Goal: Task Accomplishment & Management: Complete application form

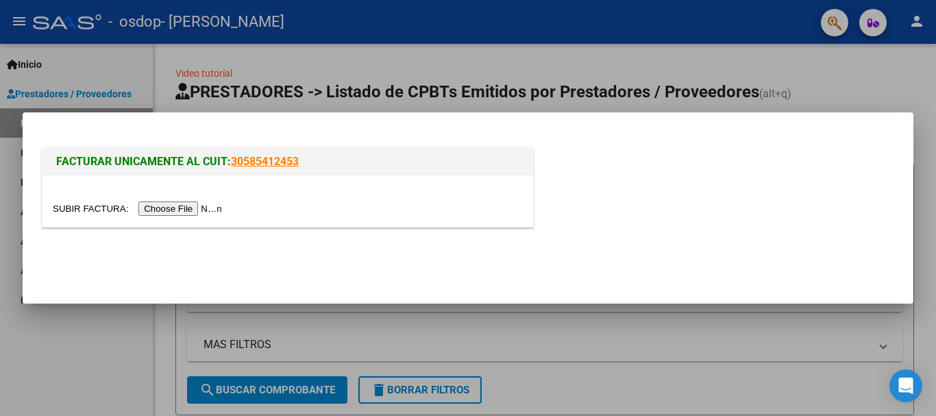
click at [175, 208] on input "file" at bounding box center [139, 208] width 173 height 14
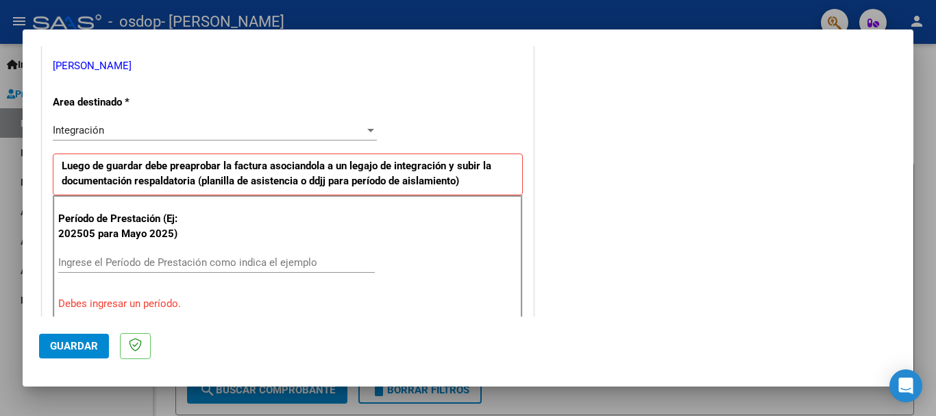
scroll to position [279, 0]
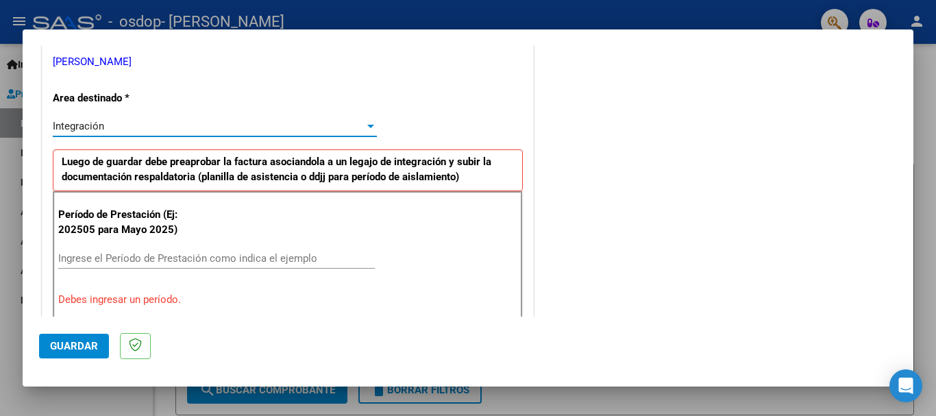
click at [367, 125] on div at bounding box center [370, 126] width 7 height 3
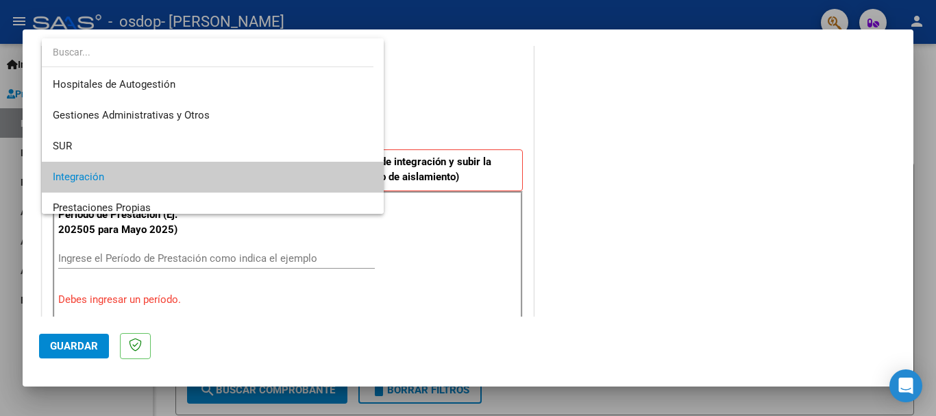
scroll to position [51, 0]
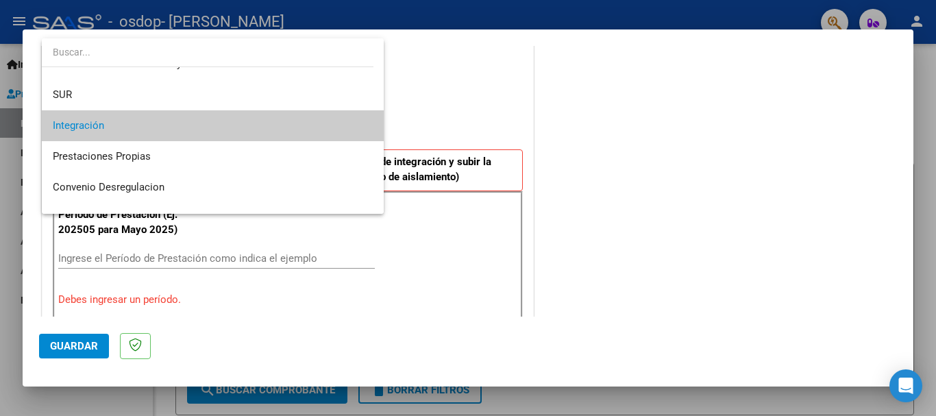
click at [363, 125] on mat-option "Integración" at bounding box center [213, 125] width 342 height 31
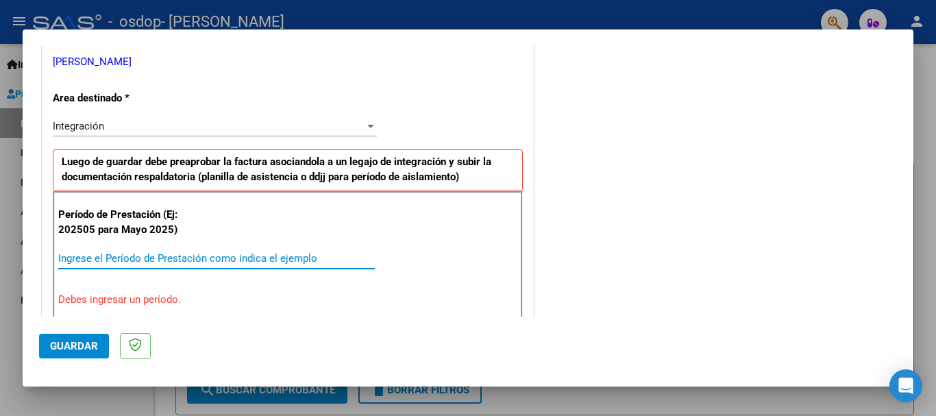
click at [216, 253] on input "Ingrese el Período de Prestación como indica el ejemplo" at bounding box center [216, 258] width 316 height 12
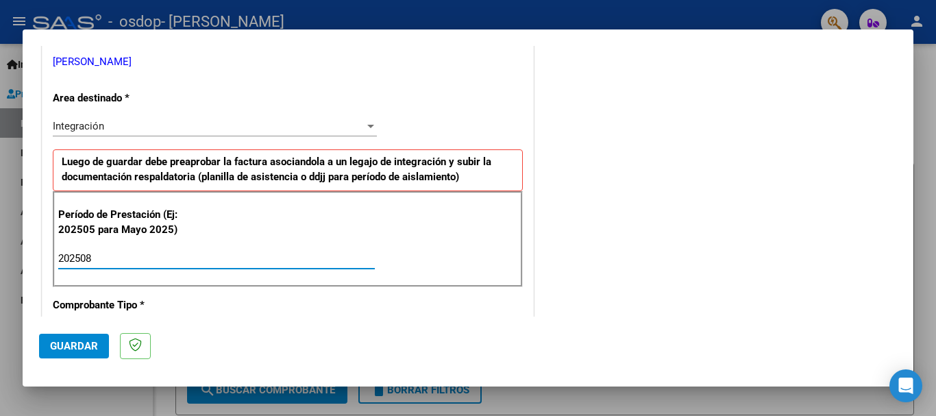
type input "202508"
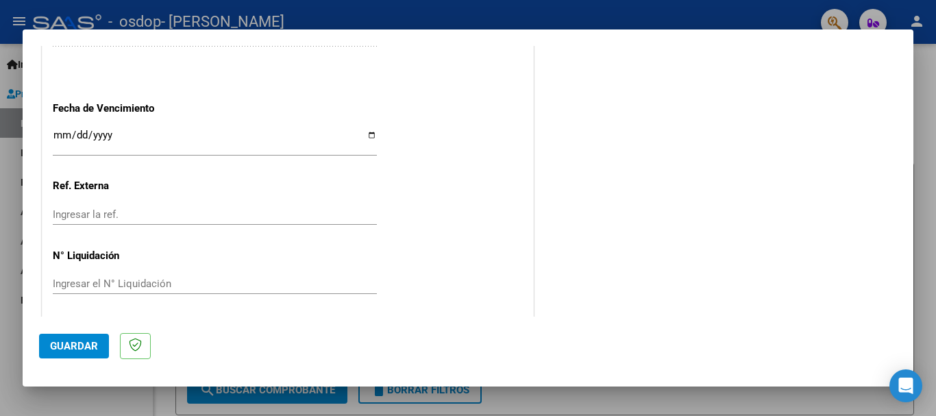
scroll to position [934, 0]
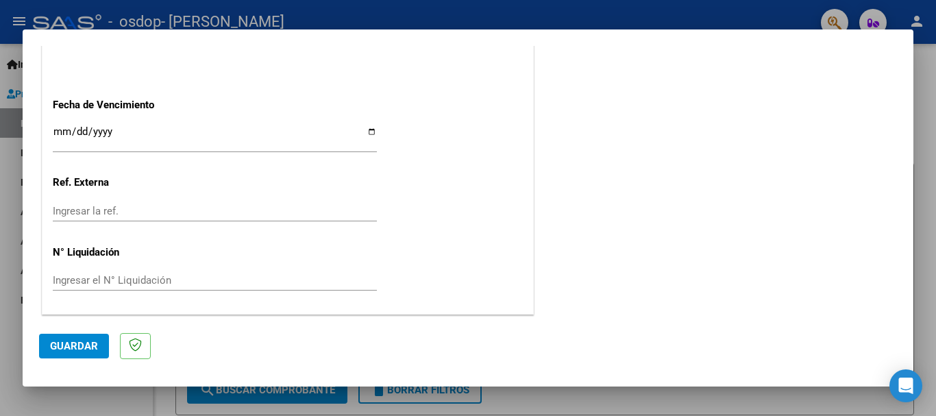
click at [221, 135] on input "Ingresar la fecha" at bounding box center [215, 137] width 324 height 22
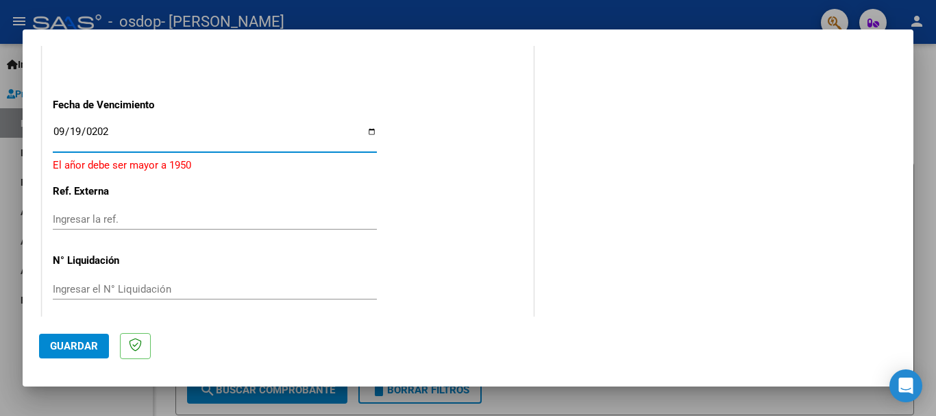
type input "[DATE]"
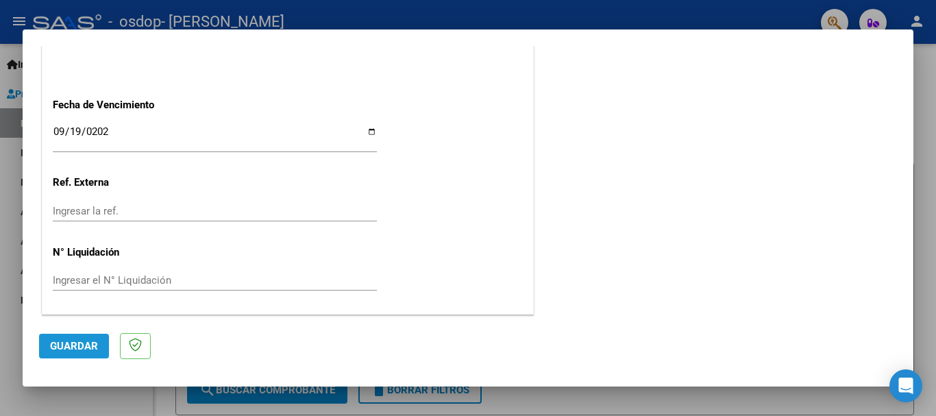
click at [75, 347] on span "Guardar" at bounding box center [74, 346] width 48 height 12
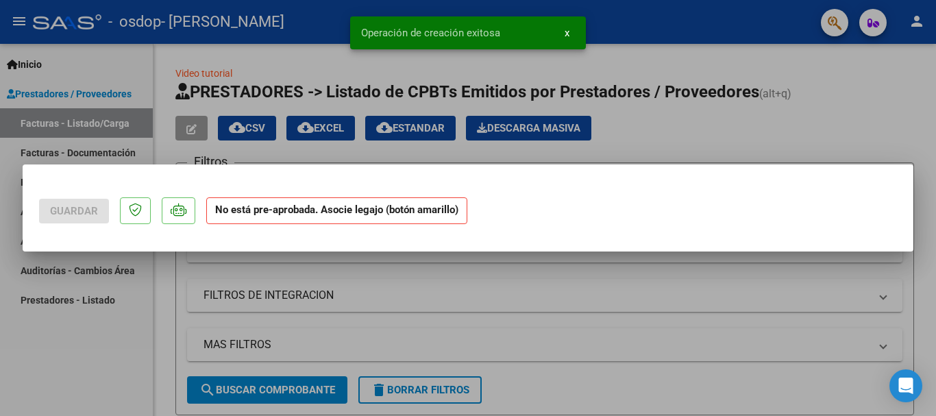
scroll to position [0, 0]
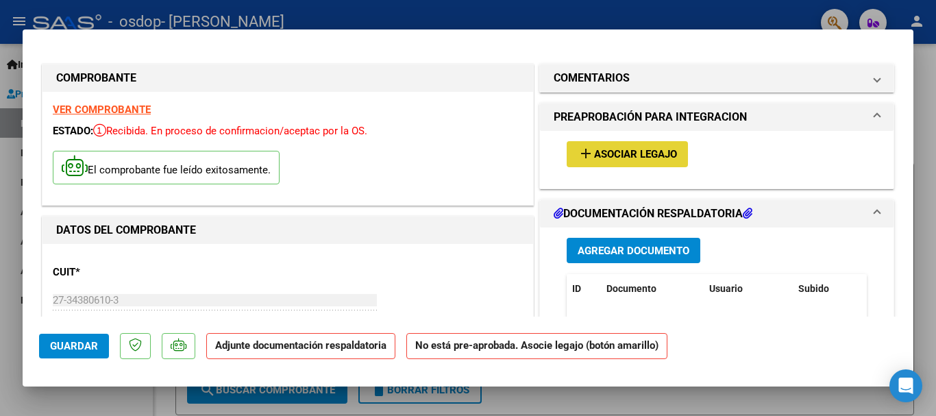
click at [609, 151] on span "Asociar Legajo" at bounding box center [635, 155] width 83 height 12
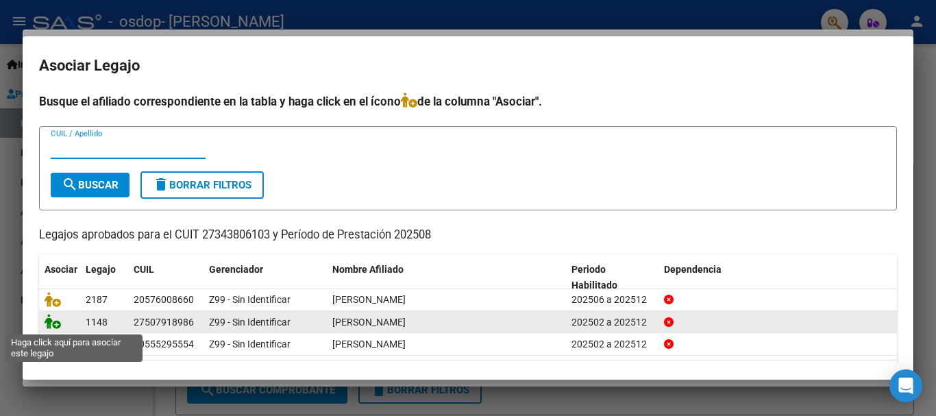
click at [55, 324] on icon at bounding box center [53, 321] width 16 height 15
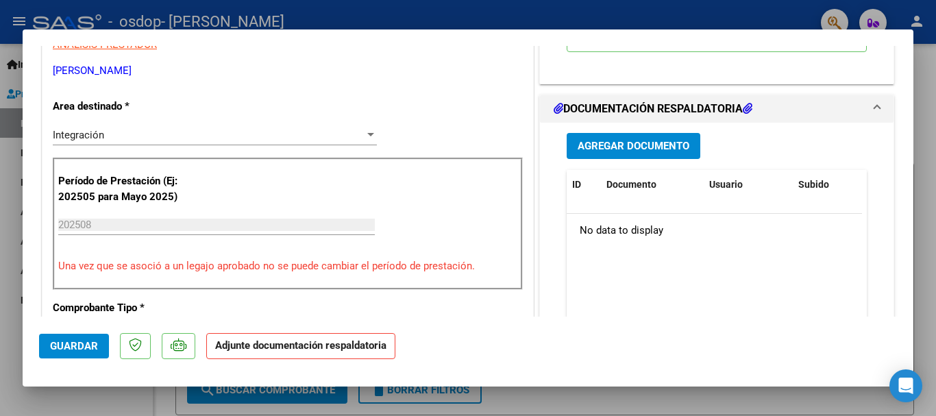
scroll to position [314, 0]
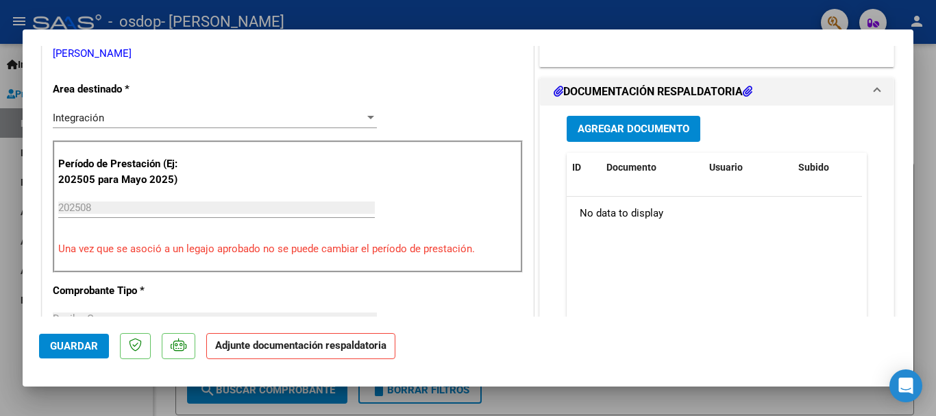
click at [620, 129] on span "Agregar Documento" at bounding box center [633, 129] width 112 height 12
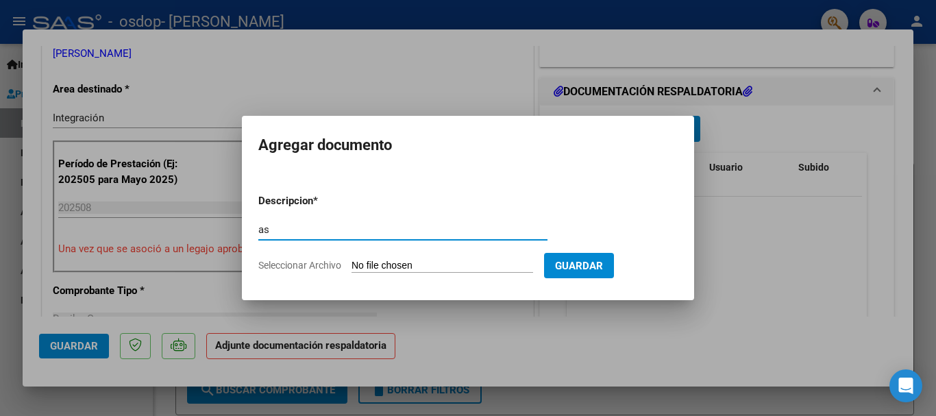
type input "a"
type input "planilla de asistencia"
click at [464, 269] on input "Seleccionar Archivo" at bounding box center [442, 266] width 182 height 13
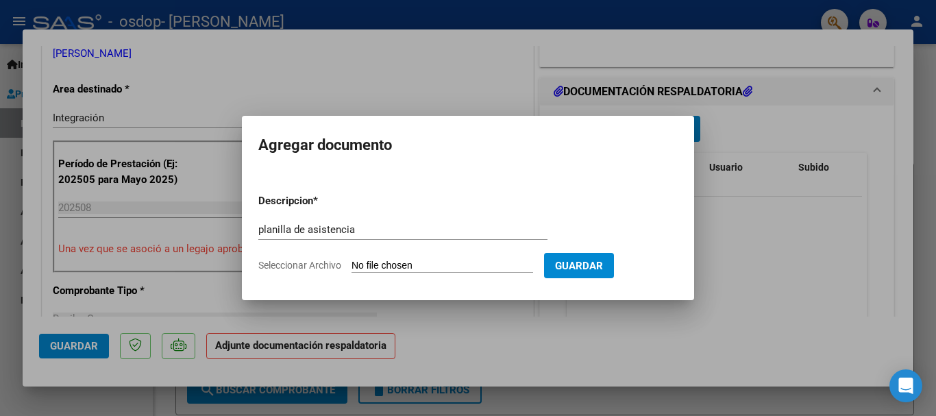
type input "C:\fakepath\asistencia [PERSON_NAME].pdf"
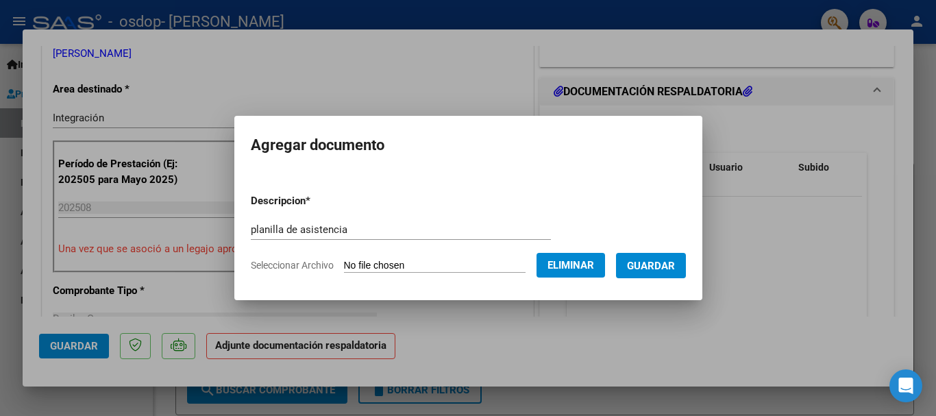
click at [673, 265] on span "Guardar" at bounding box center [651, 266] width 48 height 12
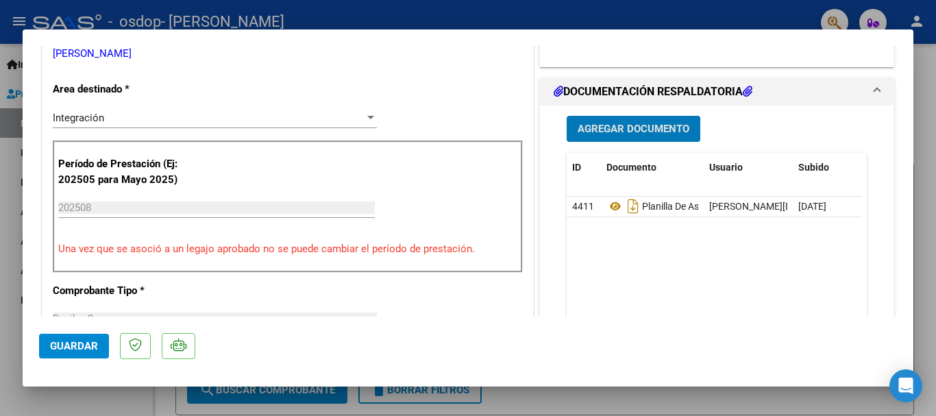
click at [84, 347] on span "Guardar" at bounding box center [74, 346] width 48 height 12
click at [421, 3] on div at bounding box center [468, 208] width 936 height 416
type input "$ 0,00"
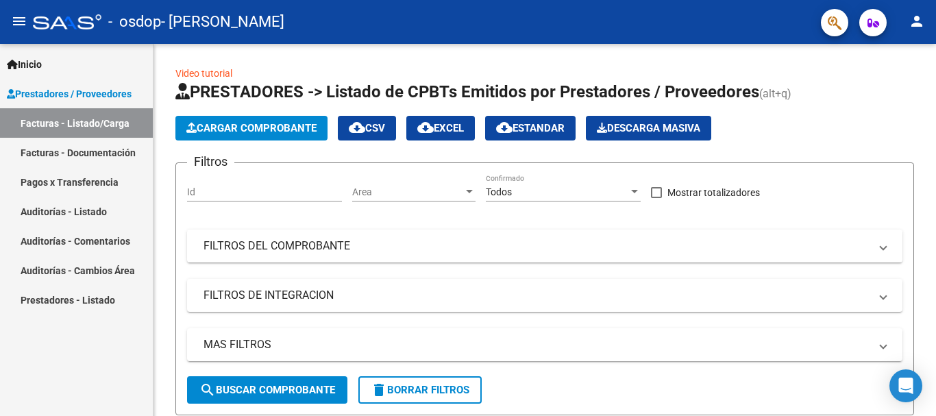
click at [86, 147] on link "Facturas - Documentación" at bounding box center [76, 152] width 153 height 29
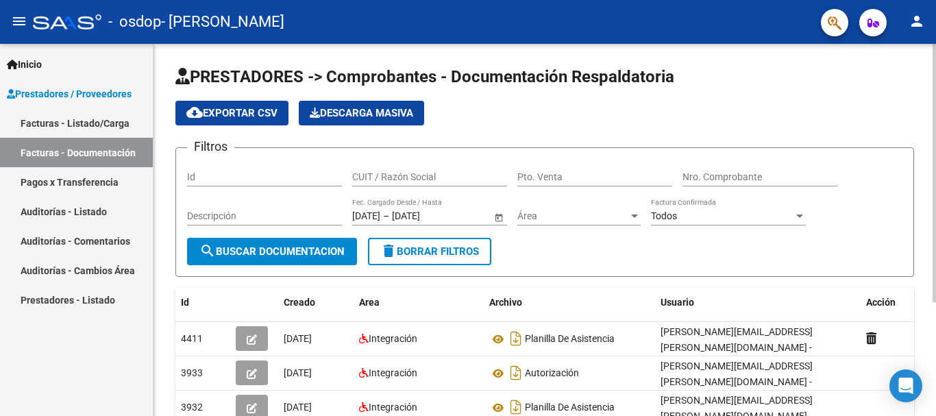
click at [933, 62] on div at bounding box center [933, 173] width 3 height 258
click at [282, 249] on span "search Buscar Documentacion" at bounding box center [271, 251] width 145 height 12
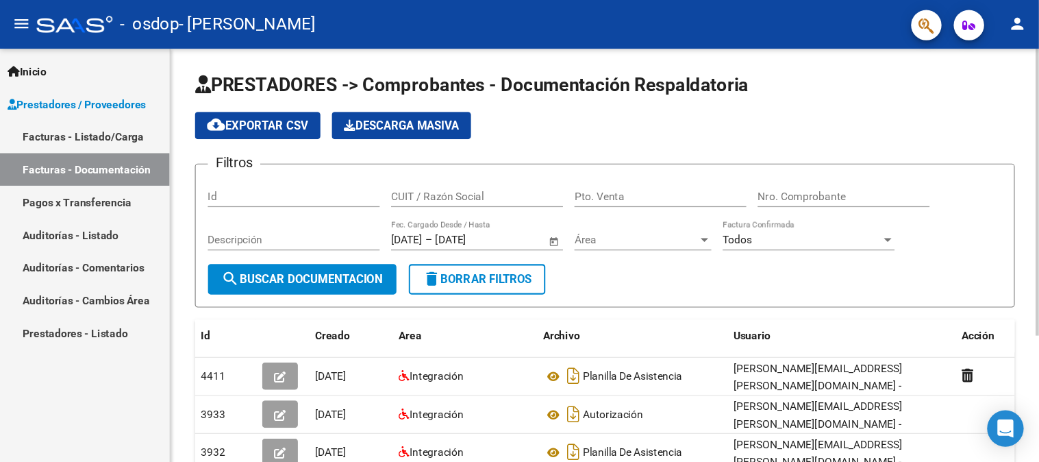
scroll to position [164, 0]
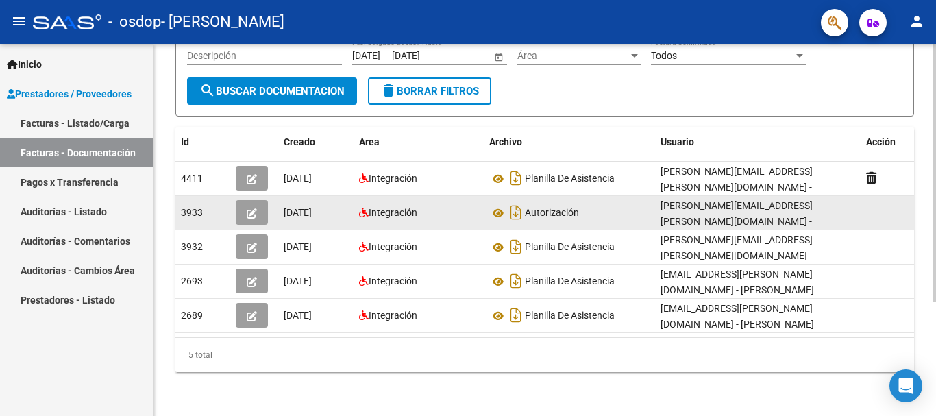
drag, startPoint x: 935, startPoint y: 251, endPoint x: 564, endPoint y: 198, distance: 374.4
click at [564, 201] on div "Autorización" at bounding box center [569, 212] width 160 height 22
click at [254, 210] on icon "button" at bounding box center [252, 213] width 10 height 10
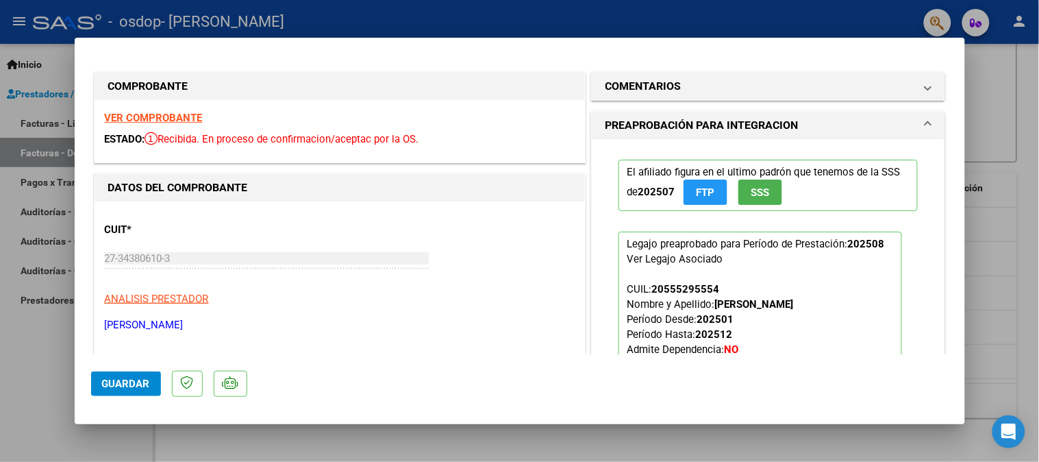
scroll to position [113, 0]
drag, startPoint x: 1010, startPoint y: 114, endPoint x: 578, endPoint y: 208, distance: 441.7
drag, startPoint x: 578, startPoint y: 208, endPoint x: 486, endPoint y: 221, distance: 92.7
click at [486, 221] on div "CUIT * 27-34380610-3 Ingresar CUIT ANALISIS PRESTADOR [PERSON_NAME] [PERSON_NAM…" at bounding box center [340, 272] width 470 height 121
drag, startPoint x: 957, startPoint y: 123, endPoint x: 1014, endPoint y: 72, distance: 76.6
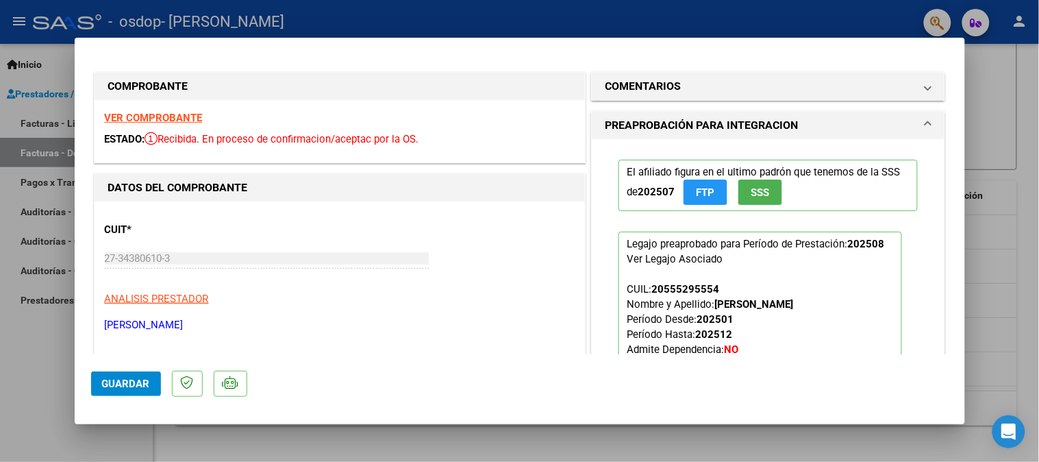
drag, startPoint x: 1014, startPoint y: 72, endPoint x: 62, endPoint y: 51, distance: 952.4
drag, startPoint x: 62, startPoint y: 51, endPoint x: 44, endPoint y: 38, distance: 22.1
click at [44, 38] on div at bounding box center [519, 231] width 1039 height 462
type input "$ 0,00"
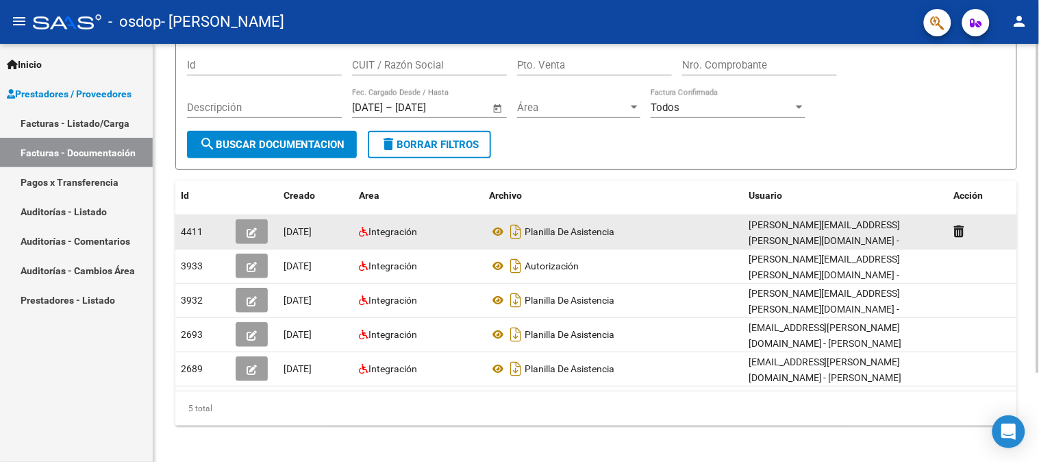
click at [249, 229] on icon "button" at bounding box center [252, 232] width 10 height 10
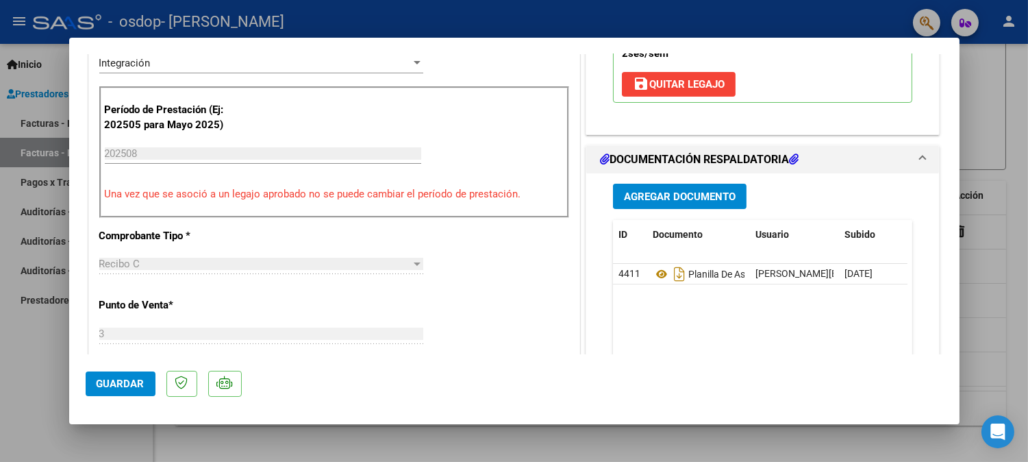
scroll to position [355, 0]
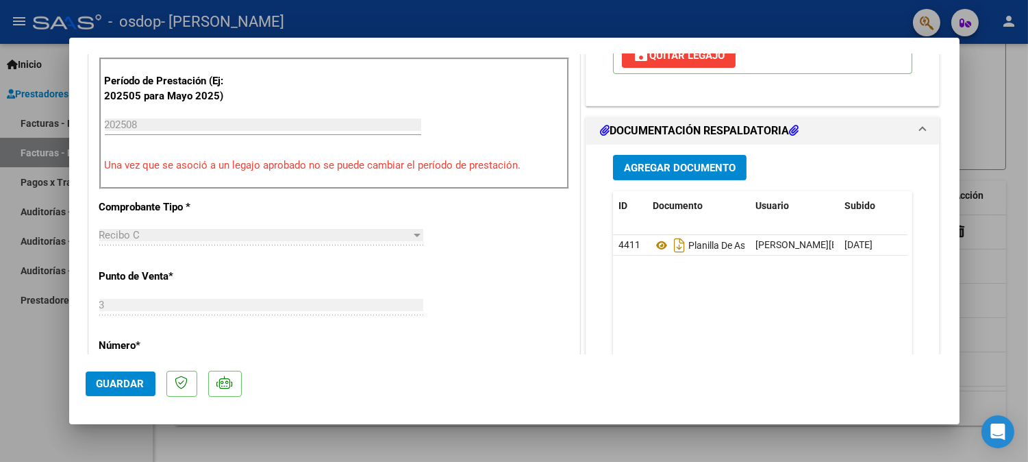
click at [671, 164] on span "Agregar Documento" at bounding box center [680, 168] width 112 height 12
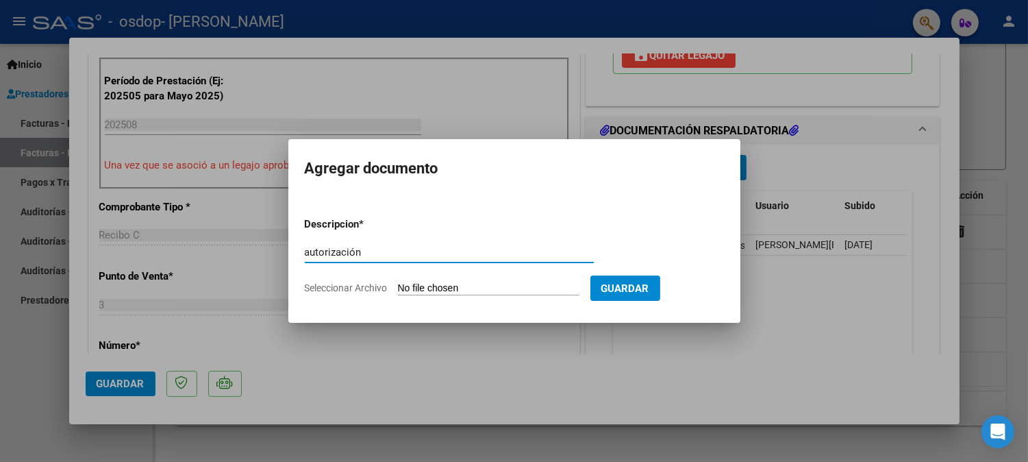
type input "autorización"
click at [506, 282] on app-file-uploader "Seleccionar Archivo" at bounding box center [448, 288] width 286 height 12
click at [514, 286] on input "Seleccionar Archivo" at bounding box center [489, 288] width 182 height 13
type input "C:\fakepath\autorización.pdf"
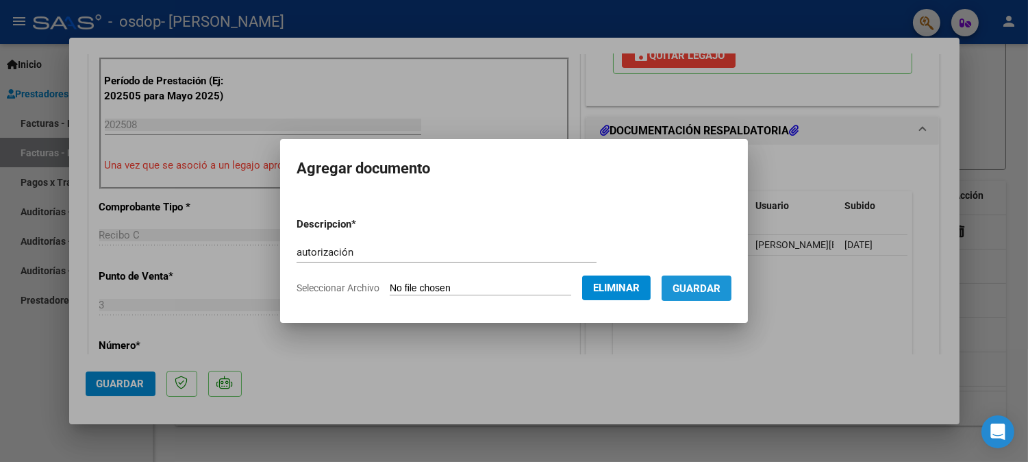
click at [722, 279] on button "Guardar" at bounding box center [697, 287] width 70 height 25
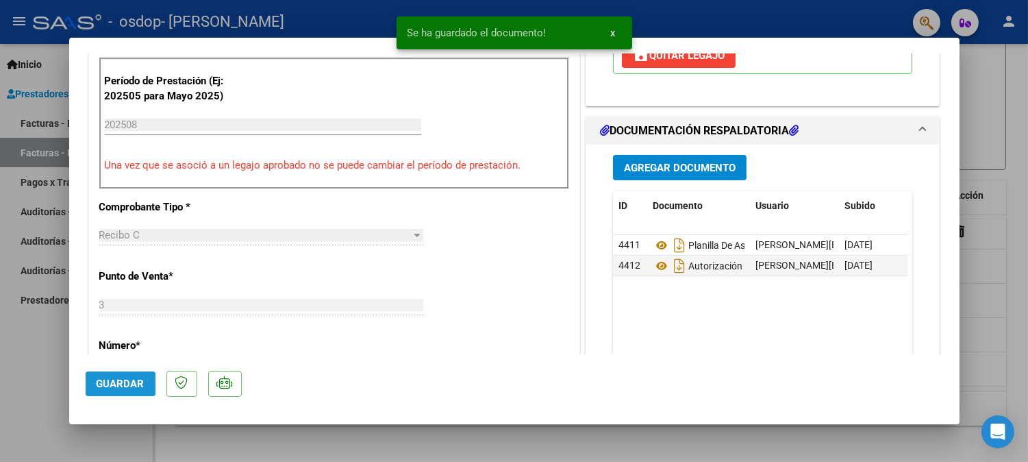
click at [122, 384] on span "Guardar" at bounding box center [121, 383] width 48 height 12
